Goal: Information Seeking & Learning: Learn about a topic

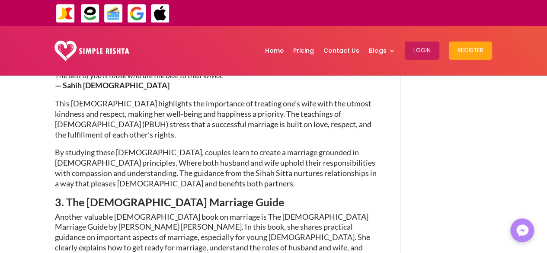
scroll to position [904, 0]
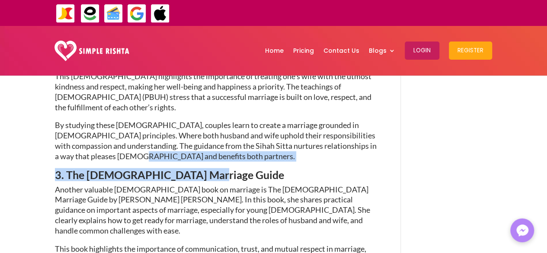
drag, startPoint x: 207, startPoint y: 112, endPoint x: 150, endPoint y: 104, distance: 58.0
click at [150, 104] on div "When it comes to building a successful marital relationship, knowledge is power…" at bounding box center [216, 75] width 322 height 1179
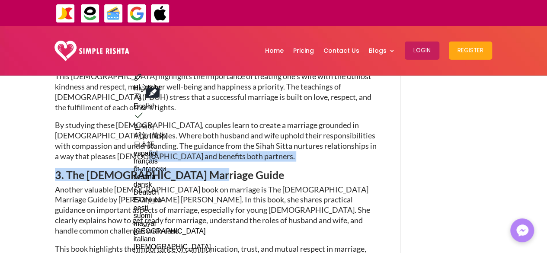
click at [236, 169] on h3 "3. The [DEMOGRAPHIC_DATA] Marriage Guide" at bounding box center [216, 176] width 322 height 15
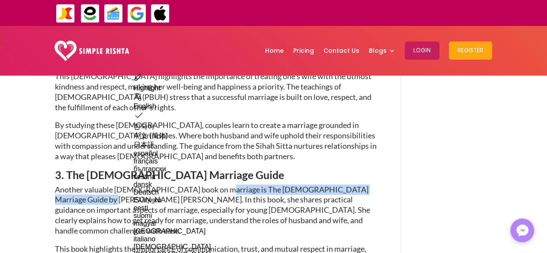
drag, startPoint x: 207, startPoint y: 124, endPoint x: 86, endPoint y: 137, distance: 122.6
click at [86, 185] on span "Another valuable [DEMOGRAPHIC_DATA] book on marriage is The [DEMOGRAPHIC_DATA] …" at bounding box center [212, 210] width 315 height 51
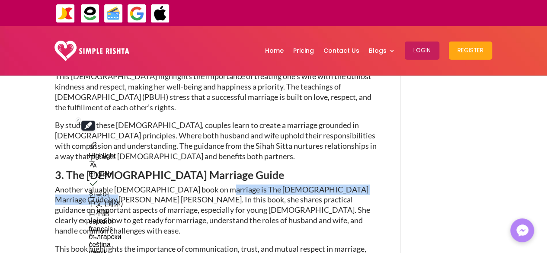
copy span "The [DEMOGRAPHIC_DATA] Marriage Guide by [PERSON_NAME] [PERSON_NAME]"
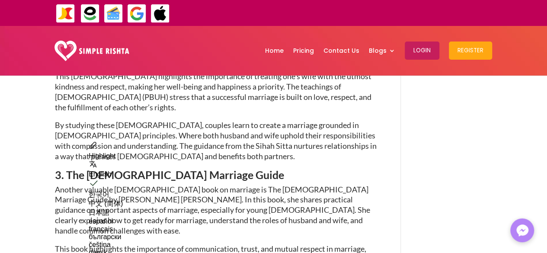
click at [455, 141] on div "Top 5 [DEMOGRAPHIC_DATA] Books on Marriage Every [DEMOGRAPHIC_DATA] Should Read…" at bounding box center [273, 104] width 437 height 1815
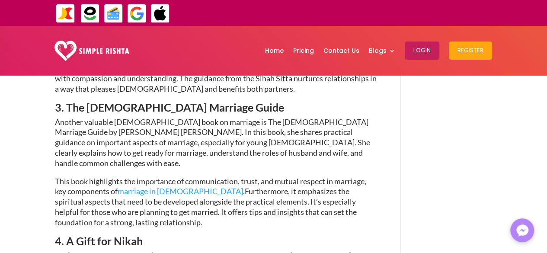
scroll to position [973, 0]
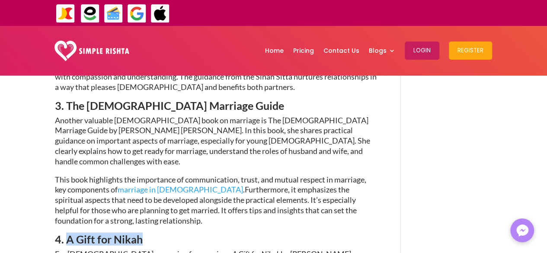
drag, startPoint x: 158, startPoint y: 169, endPoint x: 68, endPoint y: 166, distance: 89.5
click at [68, 234] on h3 "4. A Gift for Nikah" at bounding box center [216, 241] width 322 height 15
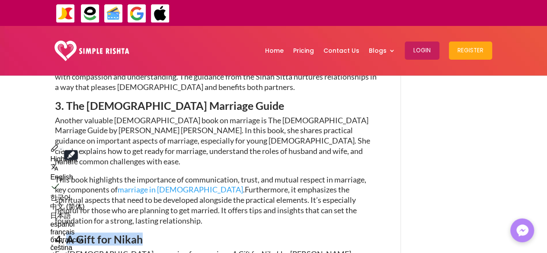
copy span "A Gift for Nikah"
click at [252, 185] on span "Furthermore, it emphasizes the spiritual aspects that need to be developed alon…" at bounding box center [206, 205] width 302 height 40
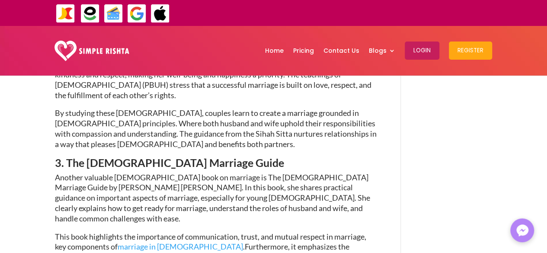
scroll to position [914, 0]
